Goal: Check status

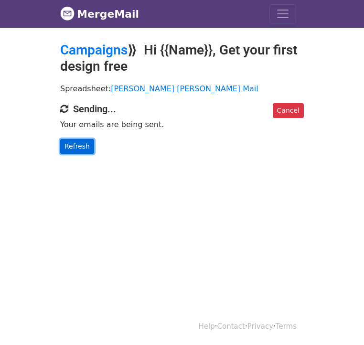
click at [60, 139] on link "Refresh" at bounding box center [77, 146] width 34 height 15
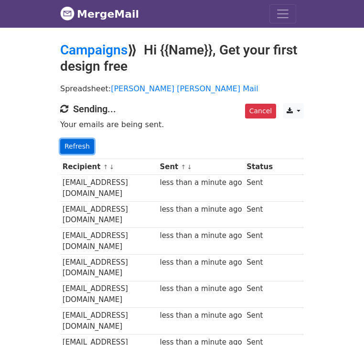
click at [60, 139] on link "Refresh" at bounding box center [77, 146] width 34 height 15
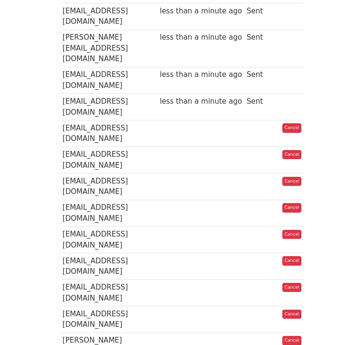
scroll to position [698, 0]
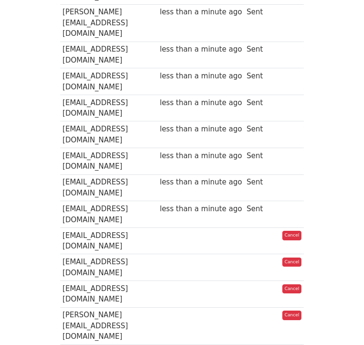
click at [144, 262] on div "Recipient ↑ ↓ Sent ↑ ↓ Status info@screenprintinganddesign.com less than a minu…" at bounding box center [182, 167] width 258 height 1421
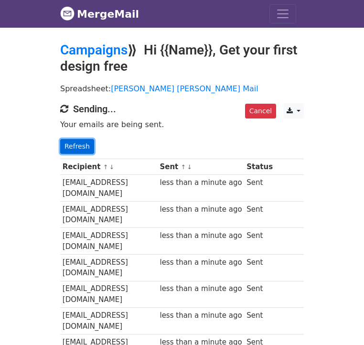
click at [60, 139] on link "Refresh" at bounding box center [77, 146] width 34 height 15
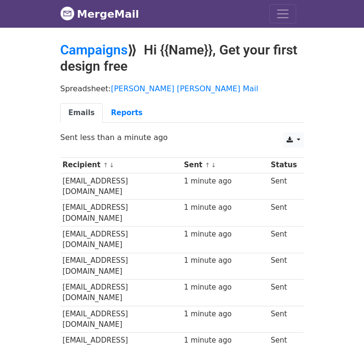
click at [268, 83] on div "Spreadsheet: [PERSON_NAME] [PERSON_NAME] Mail Emails Reports" at bounding box center [182, 106] width 258 height 54
